Goal: Task Accomplishment & Management: Complete application form

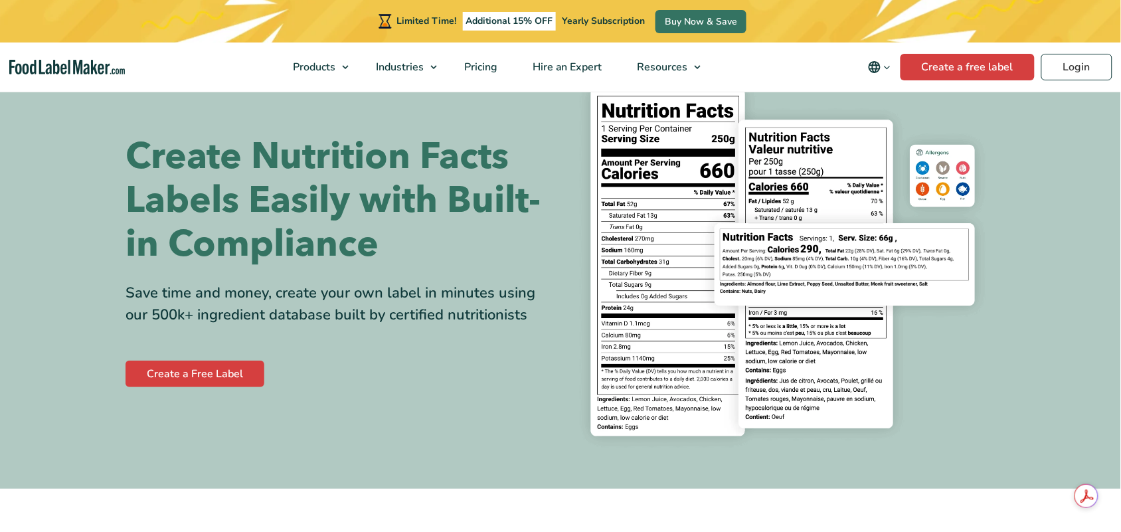
scroll to position [83, 0]
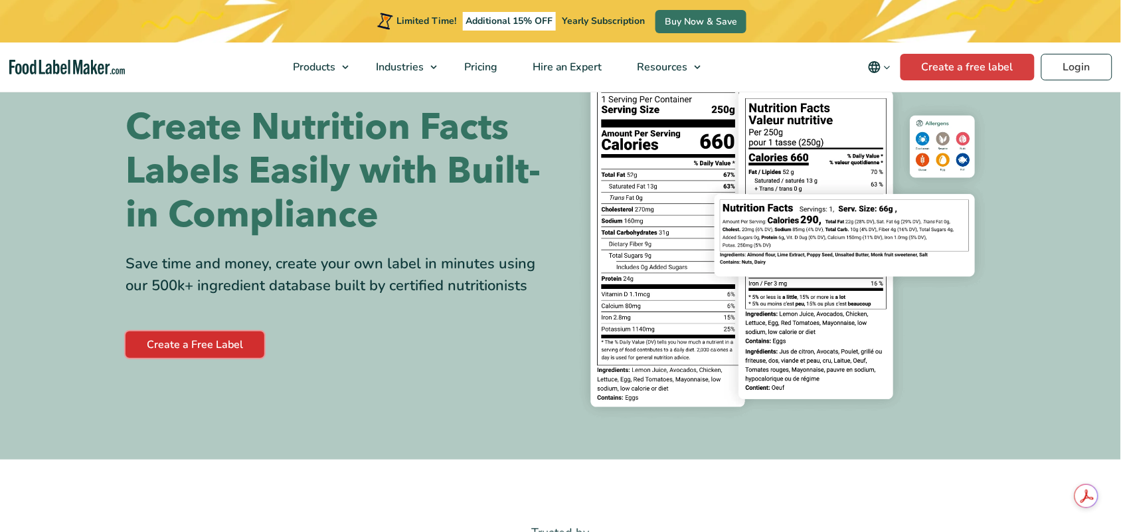
click at [232, 347] on link "Create a Free Label" at bounding box center [195, 344] width 139 height 27
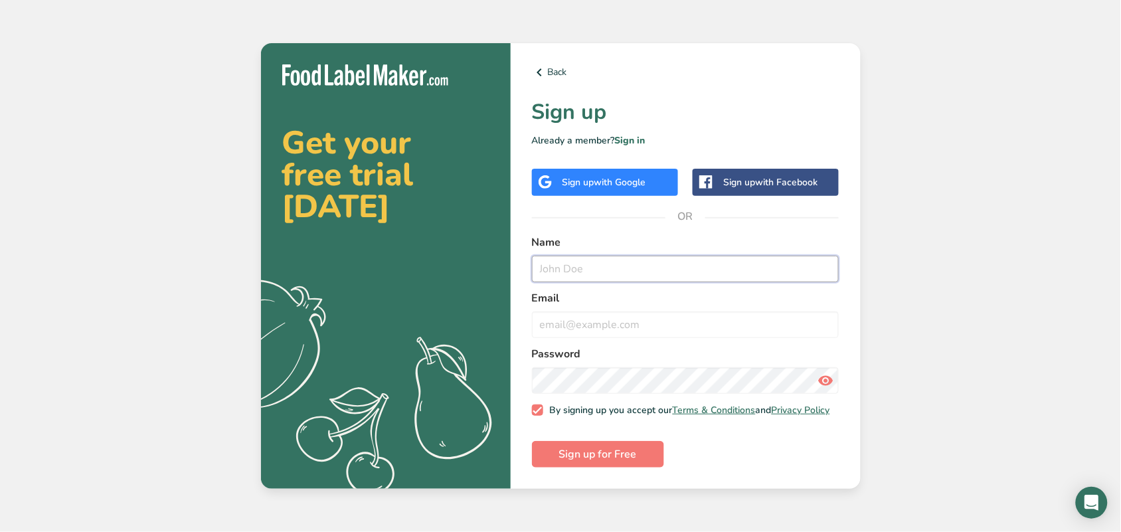
click at [645, 262] on input "text" at bounding box center [685, 269] width 307 height 27
click at [647, 270] on input "text" at bounding box center [685, 269] width 307 height 27
type input "[PERSON_NAME]@"
